Goal: Information Seeking & Learning: Find specific page/section

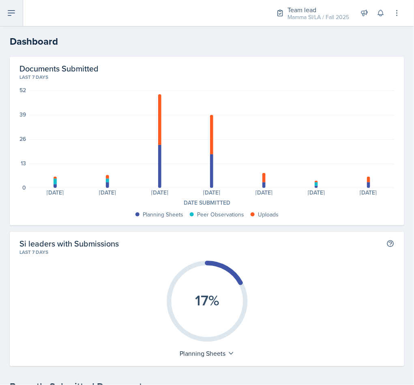
click at [18, 21] on button at bounding box center [11, 13] width 23 height 26
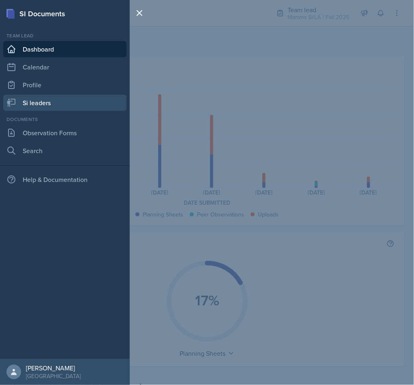
click at [38, 100] on link "Si leaders" at bounding box center [64, 103] width 123 height 16
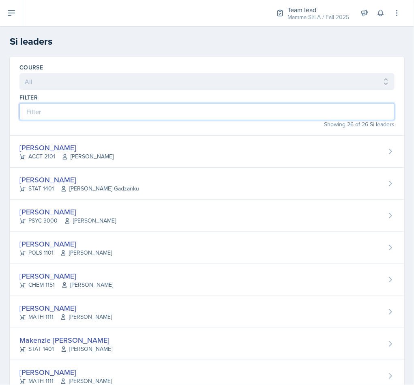
click at [50, 116] on input at bounding box center [206, 111] width 375 height 17
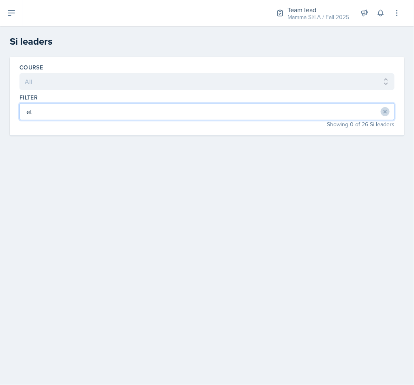
type input "e"
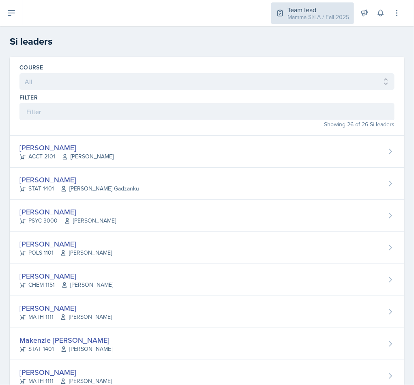
click at [296, 4] on div "Team lead Mamma SI/LA / Fall 2025" at bounding box center [313, 13] width 83 height 22
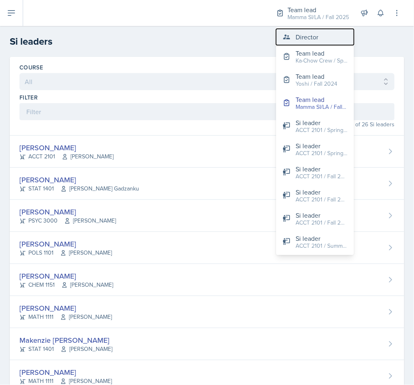
click at [295, 43] on button "Director" at bounding box center [315, 37] width 78 height 16
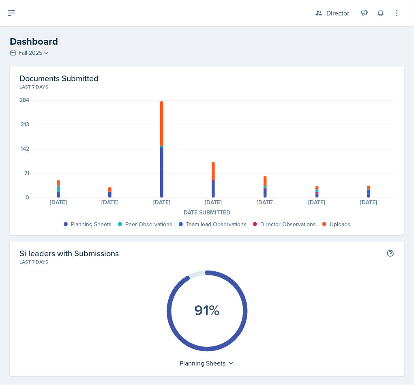
click at [9, 23] on button at bounding box center [11, 13] width 23 height 26
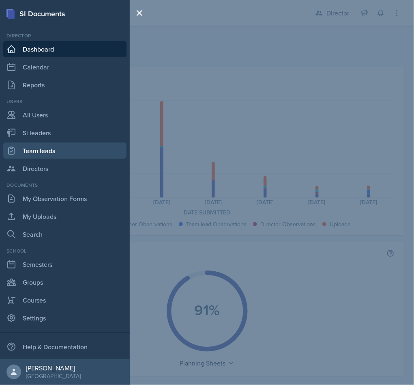
click at [29, 152] on link "Team leads" at bounding box center [64, 150] width 123 height 16
select select "2bed604d-1099-4043-b1bc-2365e8740244"
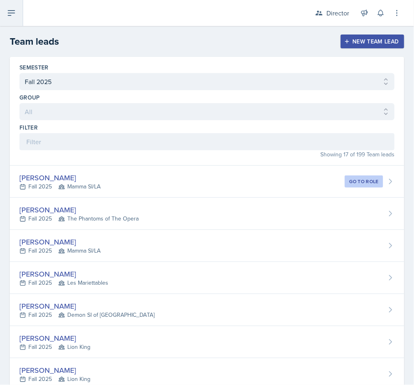
click at [19, 11] on button at bounding box center [11, 13] width 23 height 26
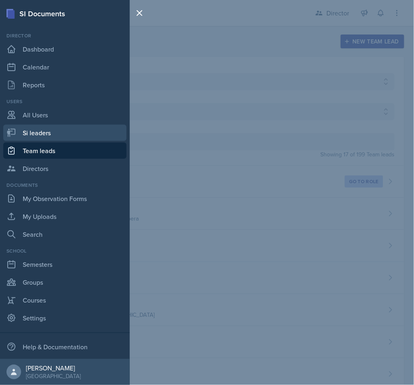
click at [37, 138] on link "Si leaders" at bounding box center [64, 133] width 123 height 16
select select "2bed604d-1099-4043-b1bc-2365e8740244"
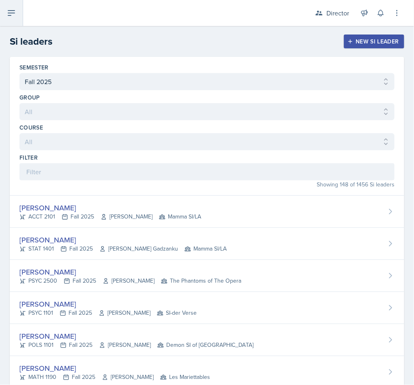
click at [6, 14] on icon at bounding box center [11, 13] width 10 height 10
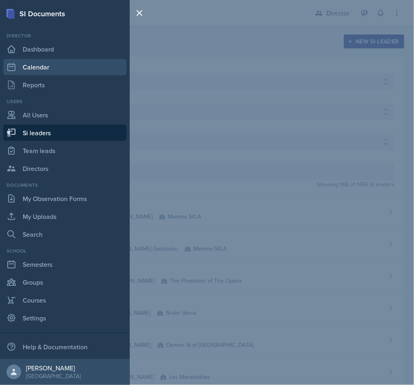
click at [62, 66] on link "Calendar" at bounding box center [64, 67] width 123 height 16
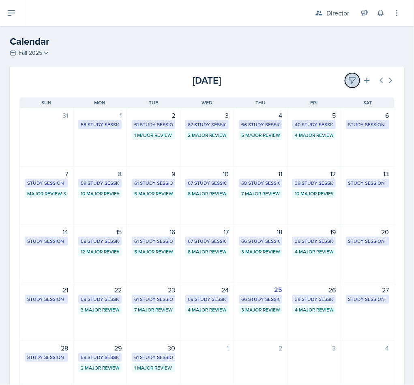
click at [345, 87] on button at bounding box center [352, 80] width 15 height 15
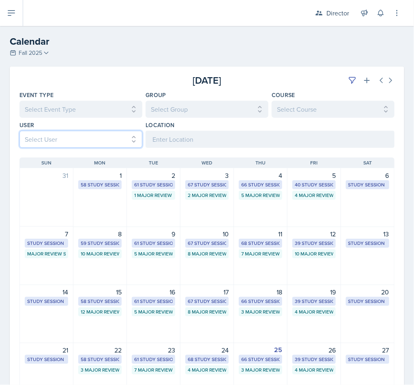
click at [93, 144] on select "Select User All [PERSON_NAME] [PERSON_NAME] [PERSON_NAME] [PERSON_NAME] [PERSON…" at bounding box center [80, 139] width 123 height 17
click at [19, 131] on select "Select User All [PERSON_NAME] [PERSON_NAME] [PERSON_NAME] [PERSON_NAME] [PERSON…" at bounding box center [80, 139] width 123 height 17
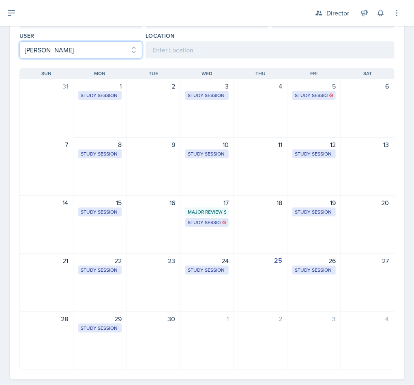
scroll to position [105, 0]
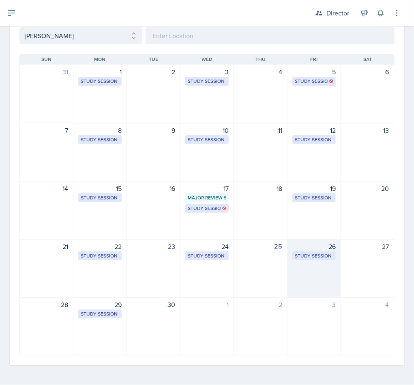
click at [314, 258] on div "Study Session" at bounding box center [314, 255] width 39 height 7
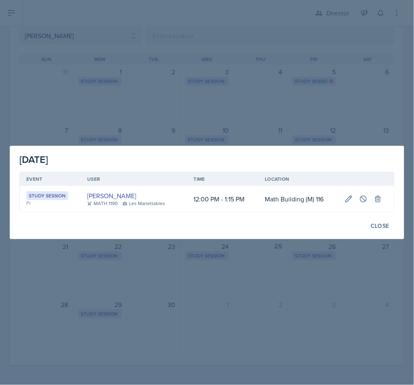
click at [308, 302] on div at bounding box center [207, 192] width 414 height 385
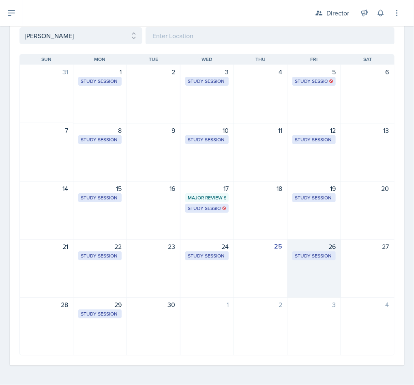
click at [313, 257] on div "Study Session" at bounding box center [314, 255] width 39 height 7
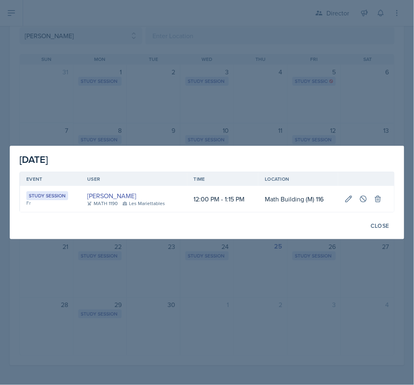
click at [260, 289] on div at bounding box center [207, 192] width 414 height 385
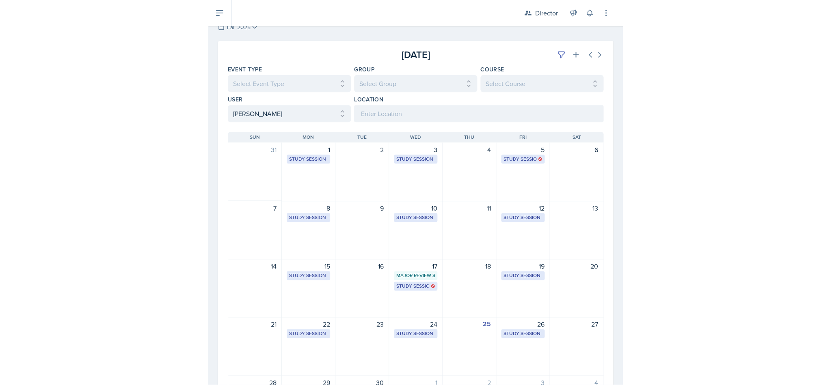
scroll to position [0, 0]
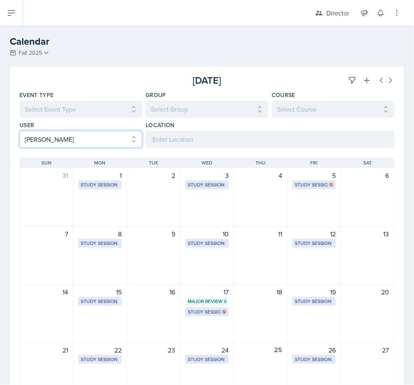
click at [95, 134] on select "Select User All [PERSON_NAME] [PERSON_NAME] [PERSON_NAME] [PERSON_NAME] [PERSON…" at bounding box center [80, 139] width 123 height 17
select select "f1302419-be6d-4701-8e98-7503e38210a9"
click at [19, 131] on select "Select User All [PERSON_NAME] [PERSON_NAME] [PERSON_NAME] [PERSON_NAME] [PERSON…" at bounding box center [80, 139] width 123 height 17
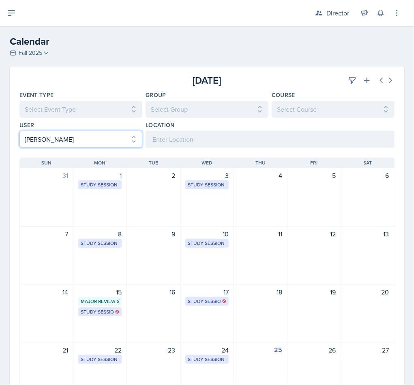
click at [33, 133] on select "Select User All [PERSON_NAME] [PERSON_NAME] [PERSON_NAME] [PERSON_NAME] [PERSON…" at bounding box center [80, 139] width 123 height 17
select select
click at [19, 131] on select "Select User All [PERSON_NAME] [PERSON_NAME] [PERSON_NAME] [PERSON_NAME] [PERSON…" at bounding box center [80, 139] width 123 height 17
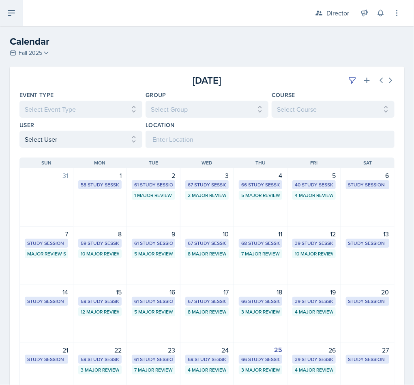
click at [10, 5] on button at bounding box center [11, 13] width 23 height 26
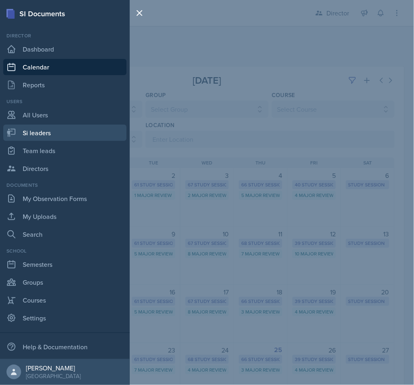
click at [20, 136] on link "Si leaders" at bounding box center [64, 133] width 123 height 16
select select "2bed604d-1099-4043-b1bc-2365e8740244"
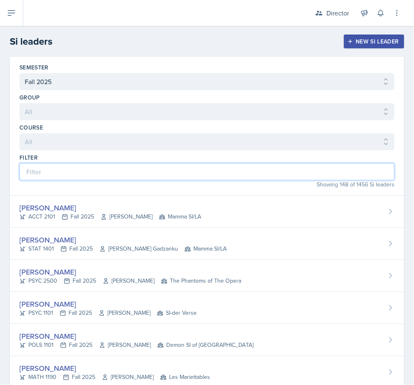
click at [39, 172] on input at bounding box center [206, 171] width 375 height 17
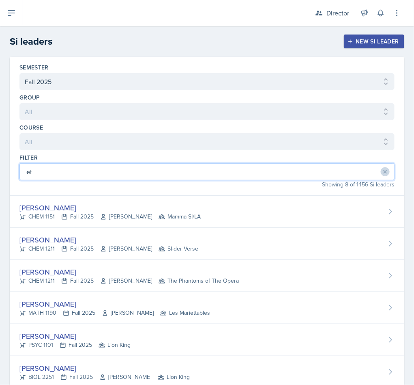
type input "eth"
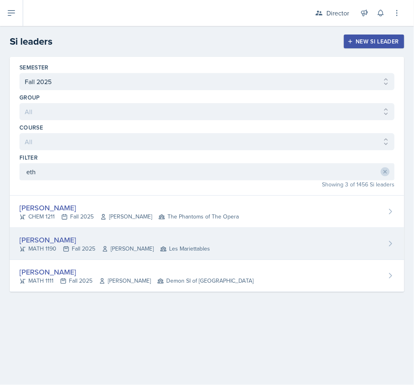
click at [26, 245] on div "[PERSON_NAME]" at bounding box center [114, 239] width 191 height 11
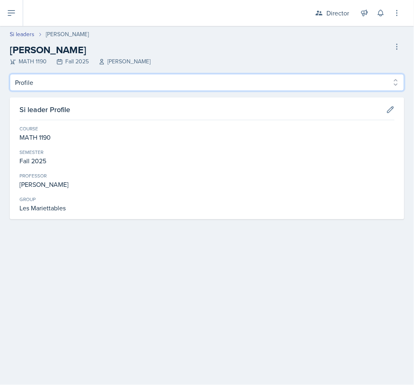
click at [39, 77] on select "Profile Planning Sheets Observation Forms Uploads" at bounding box center [207, 82] width 395 height 17
select select "Observation Forms"
click at [10, 74] on select "Profile Planning Sheets Observation Forms Uploads" at bounding box center [207, 82] width 395 height 17
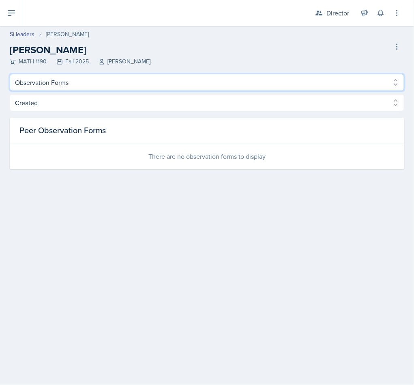
click at [19, 83] on select "Profile Planning Sheets Observation Forms Uploads" at bounding box center [207, 82] width 395 height 17
click at [21, 88] on select "Profile Planning Sheets Observation Forms Uploads" at bounding box center [207, 82] width 395 height 17
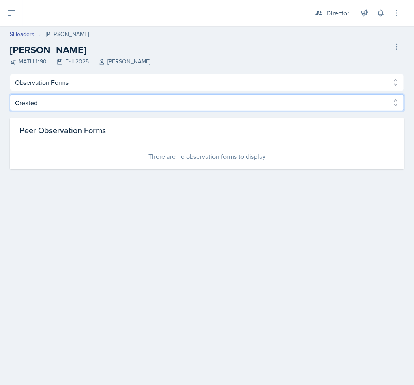
click at [24, 102] on select "Created Observed" at bounding box center [207, 102] width 395 height 17
select select "Observed"
click at [10, 94] on select "Created Observed" at bounding box center [207, 102] width 395 height 17
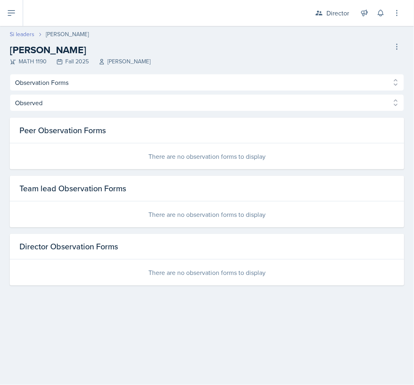
click at [12, 32] on link "Si leaders" at bounding box center [22, 34] width 25 height 9
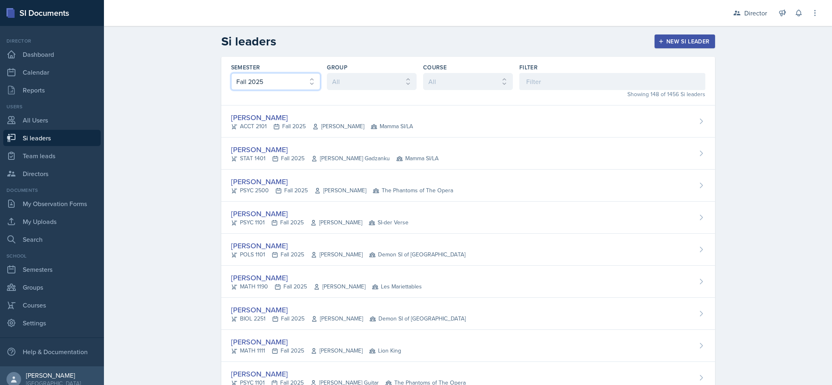
click at [293, 82] on select "All Fall 2025 Summer 2025 Spring 2025 Fall 2024 Summer 2024 Spring 2024 Fall 20…" at bounding box center [276, 81] width 90 height 17
select select "e2039551-f485-4c1b-a525-5b9893bb04c4"
click at [231, 73] on select "All Fall 2025 Summer 2025 Spring 2025 Fall 2024 Summer 2024 Spring 2024 Fall 20…" at bounding box center [276, 81] width 90 height 17
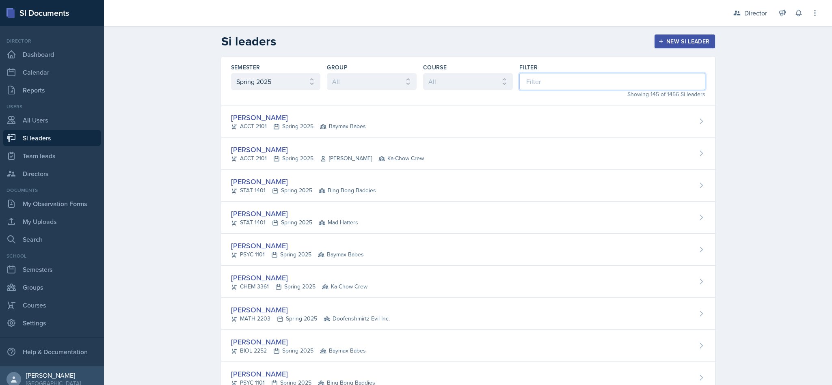
click at [414, 84] on input at bounding box center [612, 81] width 186 height 17
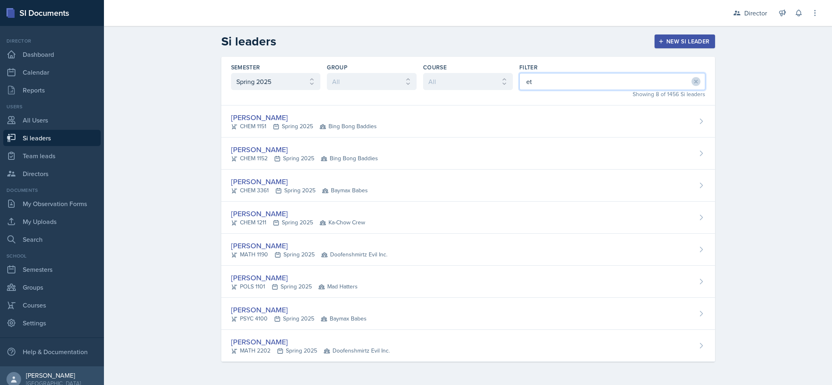
type input "eth"
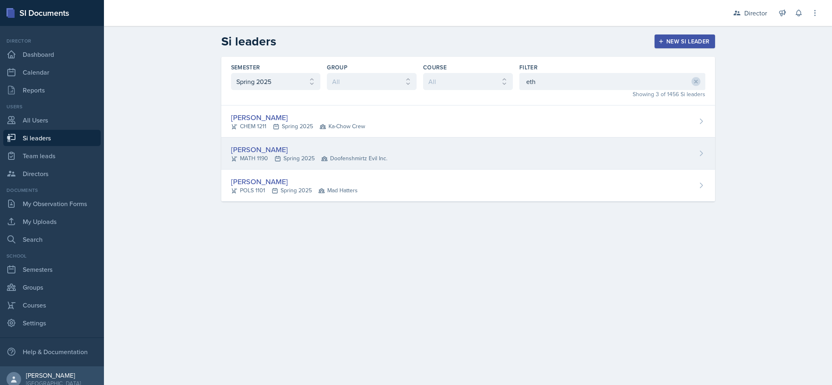
click at [372, 154] on div "[PERSON_NAME]" at bounding box center [309, 149] width 156 height 11
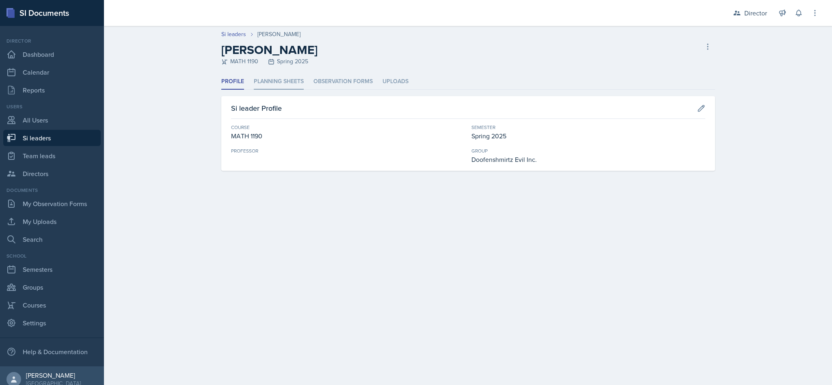
click at [298, 87] on li "Planning Sheets" at bounding box center [279, 82] width 50 height 16
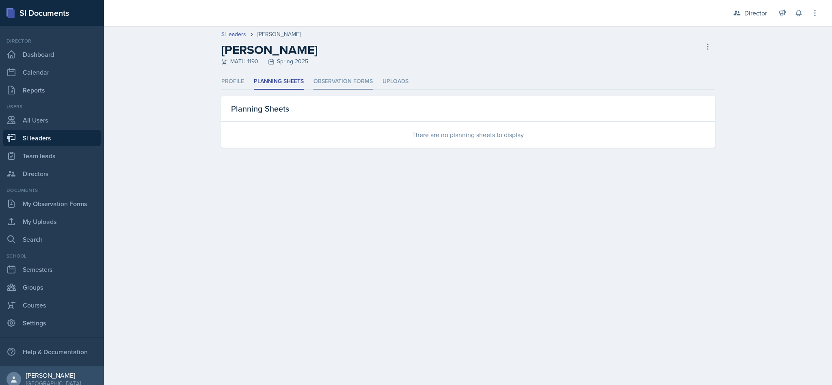
click at [339, 77] on li "Observation Forms" at bounding box center [342, 82] width 59 height 16
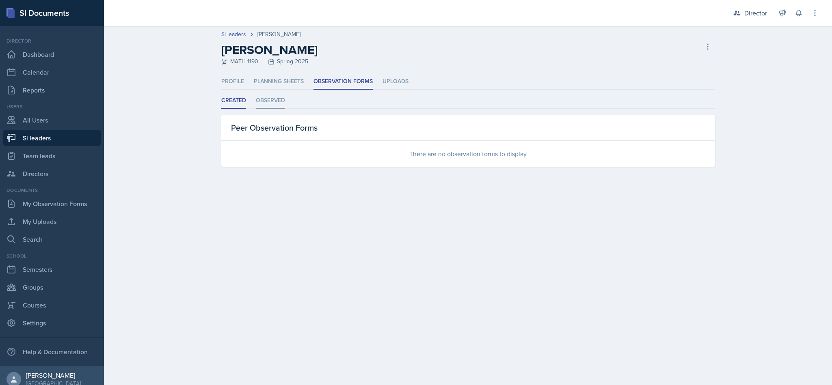
click at [280, 106] on li "Observed" at bounding box center [270, 101] width 29 height 16
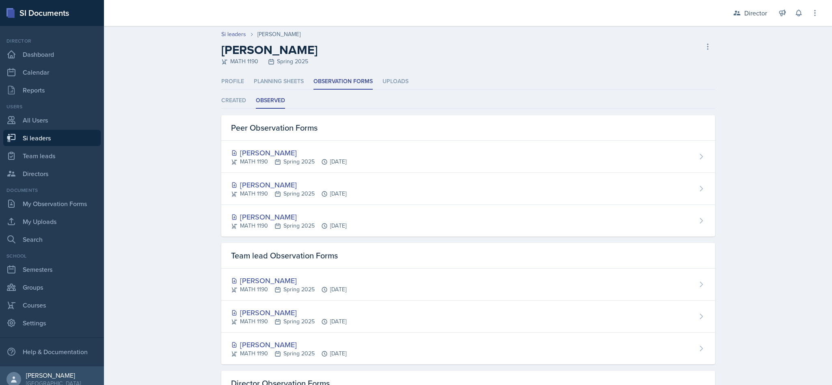
scroll to position [58, 0]
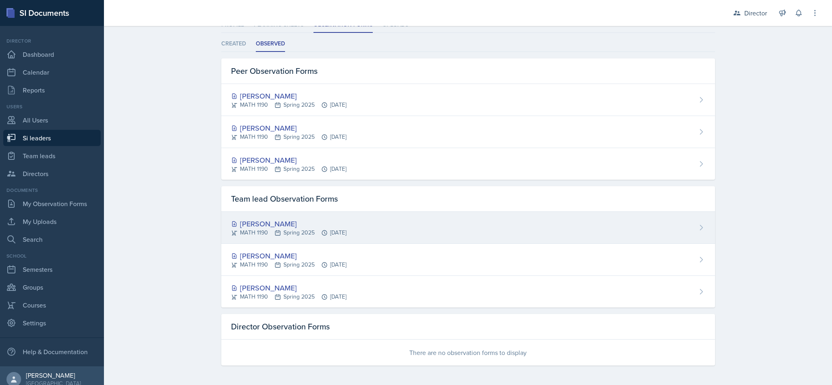
click at [341, 230] on div "MATH 1190 Spring 2025 [DATE]" at bounding box center [288, 233] width 115 height 9
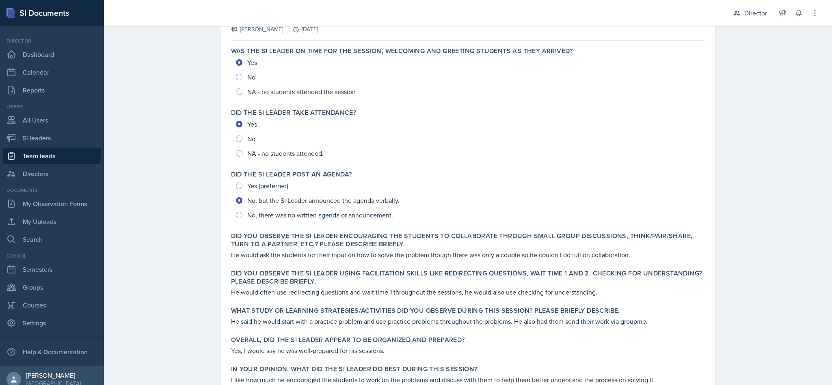
scroll to position [166, 0]
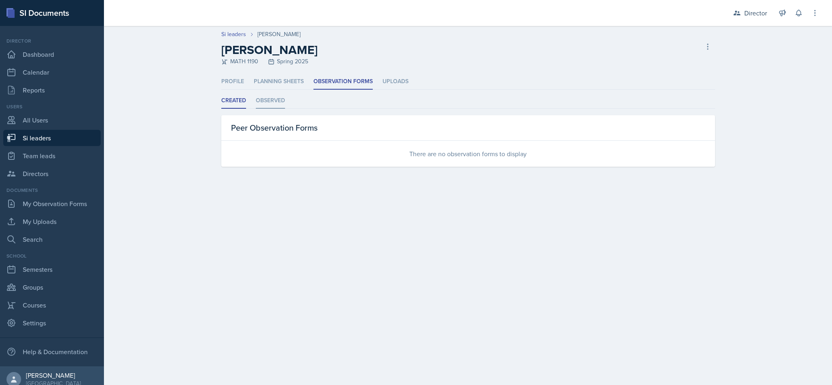
click at [275, 95] on li "Observed" at bounding box center [270, 101] width 29 height 16
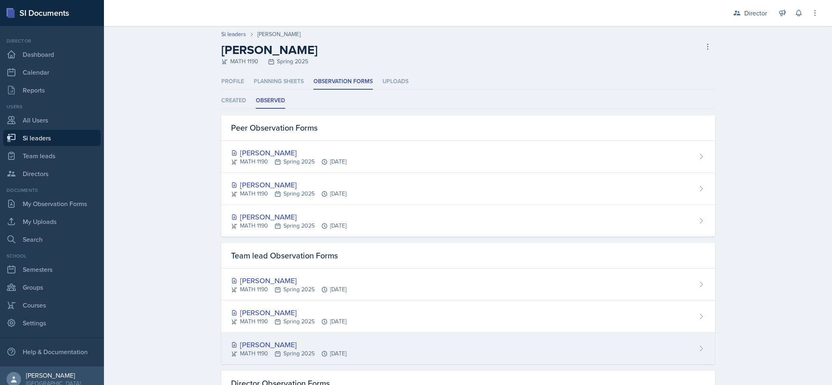
click at [395, 352] on div "[PERSON_NAME] MATH 1190 Spring 2025 [DATE]" at bounding box center [468, 349] width 494 height 32
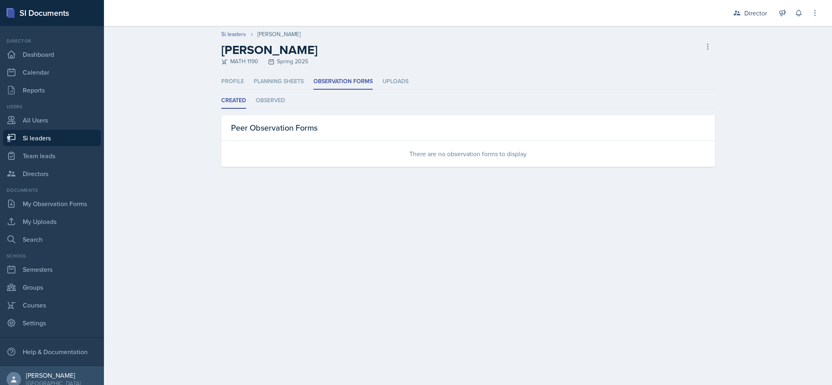
click at [264, 119] on div "Peer Observation Forms" at bounding box center [468, 128] width 494 height 26
click at [273, 103] on li "Observed" at bounding box center [270, 101] width 29 height 16
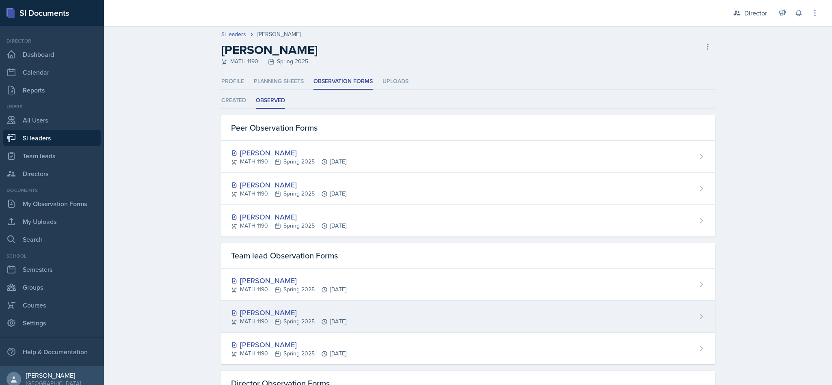
click at [280, 317] on div "[PERSON_NAME]" at bounding box center [288, 312] width 115 height 11
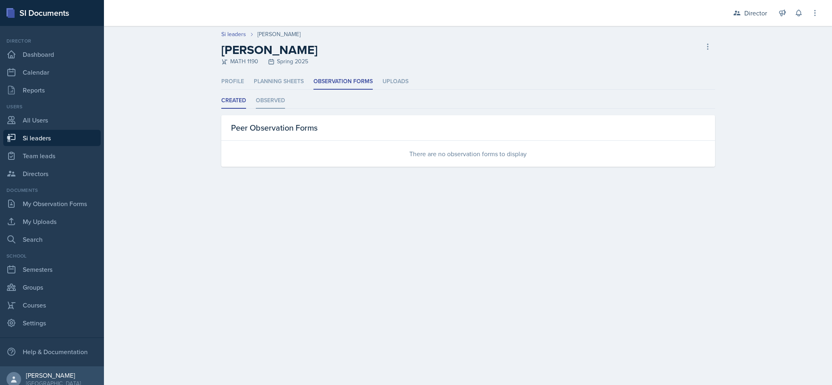
click at [271, 106] on li "Observed" at bounding box center [270, 101] width 29 height 16
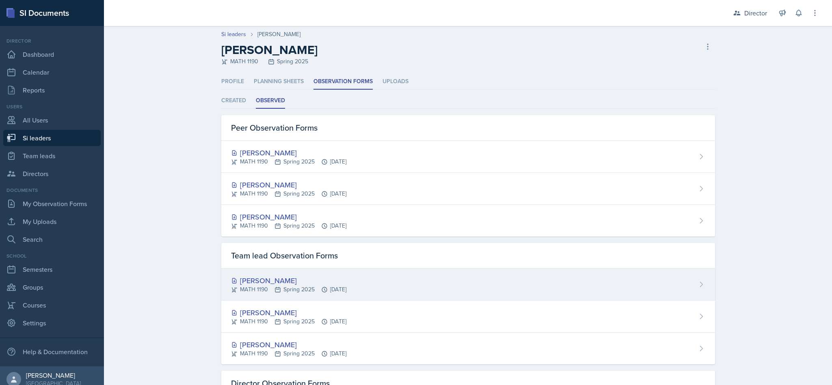
click at [326, 289] on div "MATH 1190 Spring 2025 [DATE]" at bounding box center [288, 289] width 115 height 9
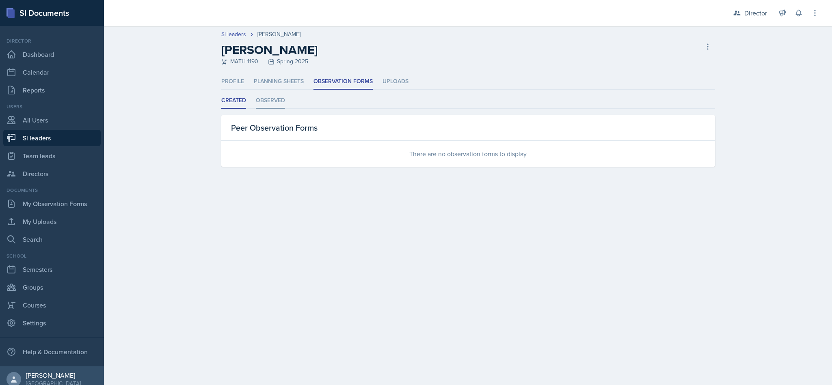
click at [272, 95] on li "Observed" at bounding box center [270, 101] width 29 height 16
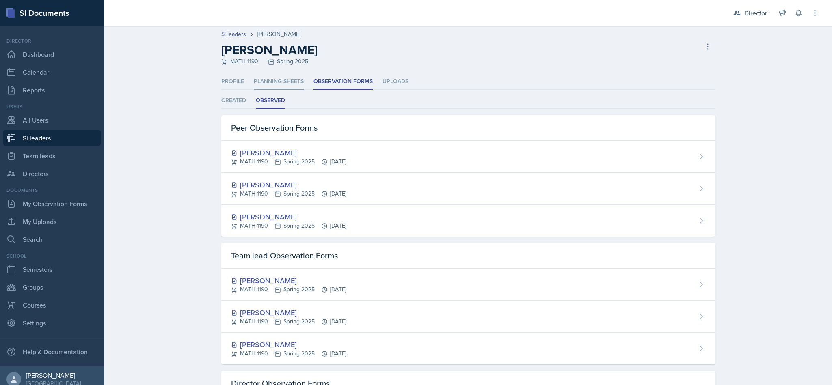
click at [275, 83] on li "Planning Sheets" at bounding box center [279, 82] width 50 height 16
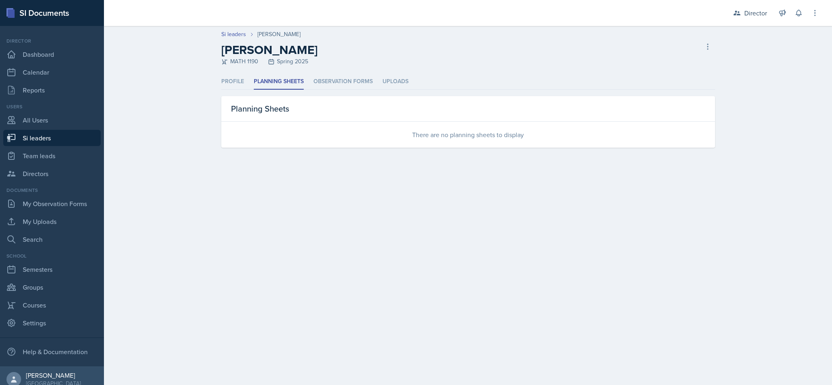
click at [49, 136] on link "Si leaders" at bounding box center [51, 138] width 97 height 16
select select "2bed604d-1099-4043-b1bc-2365e8740244"
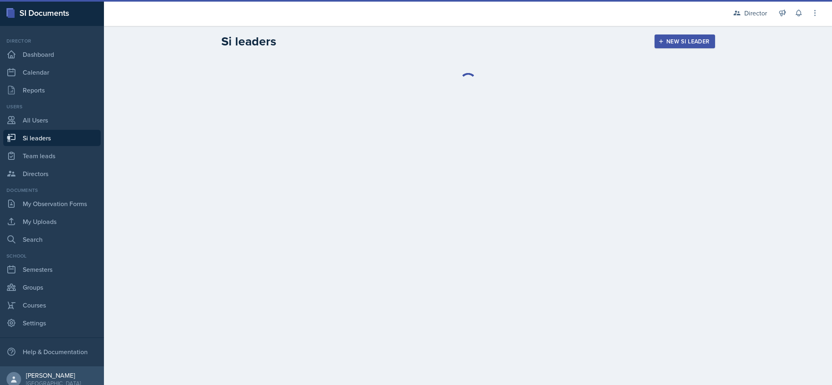
select select "2bed604d-1099-4043-b1bc-2365e8740244"
